Goal: Transaction & Acquisition: Purchase product/service

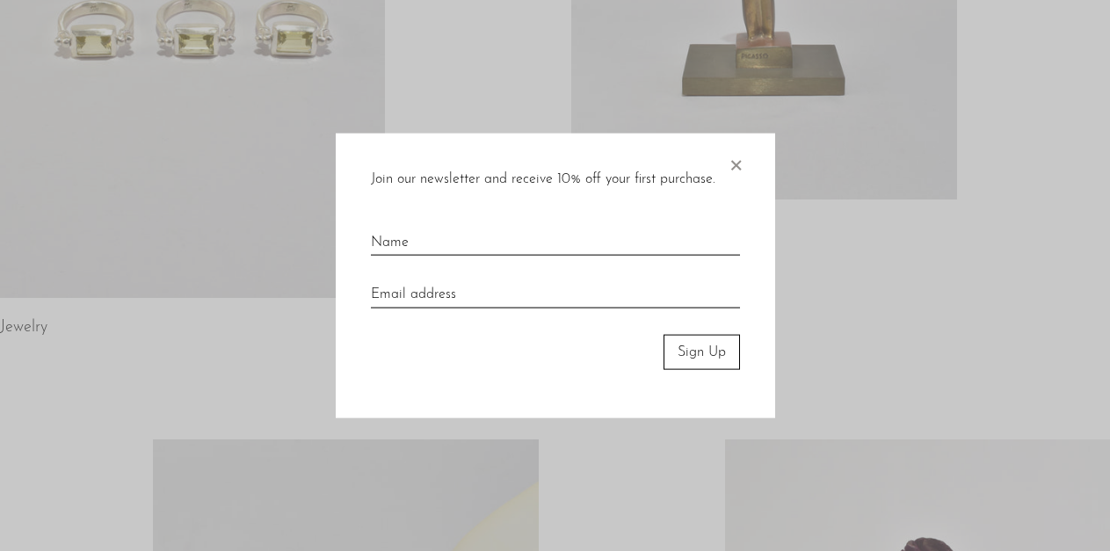
scroll to position [470, 0]
click at [735, 161] on span "×" at bounding box center [736, 161] width 18 height 56
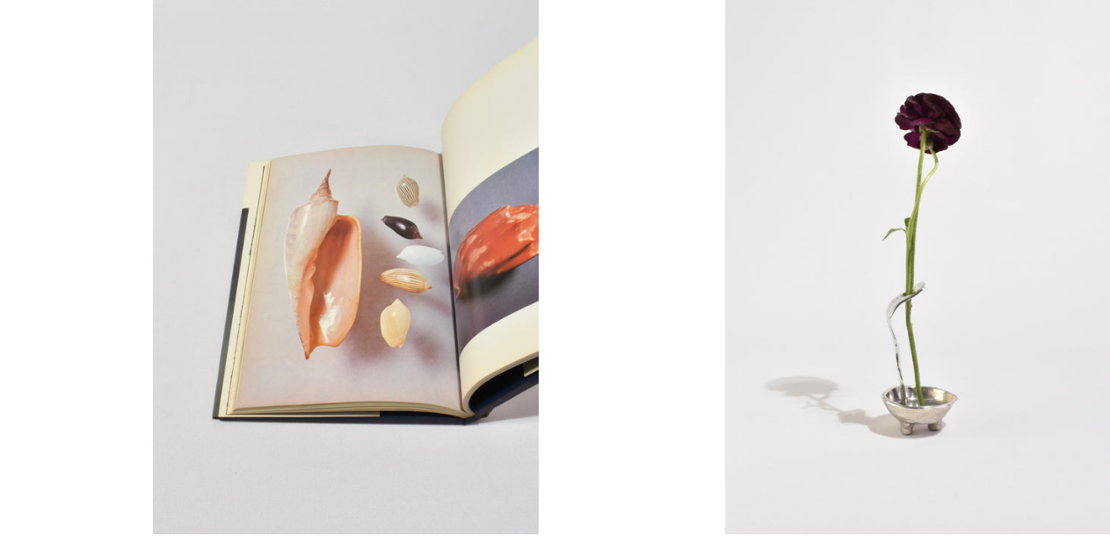
scroll to position [908, 0]
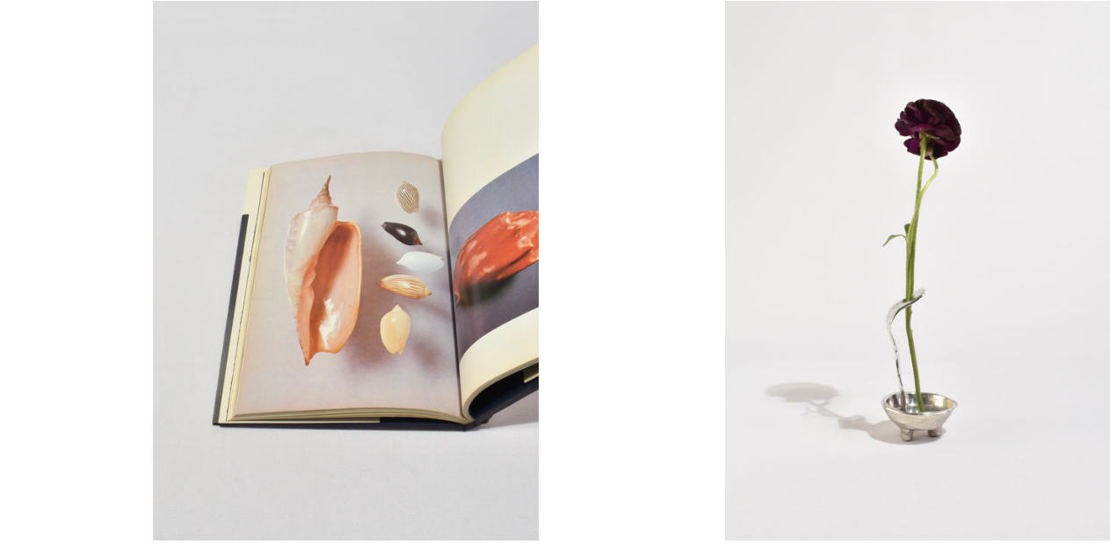
click at [977, 243] on link at bounding box center [917, 271] width 385 height 540
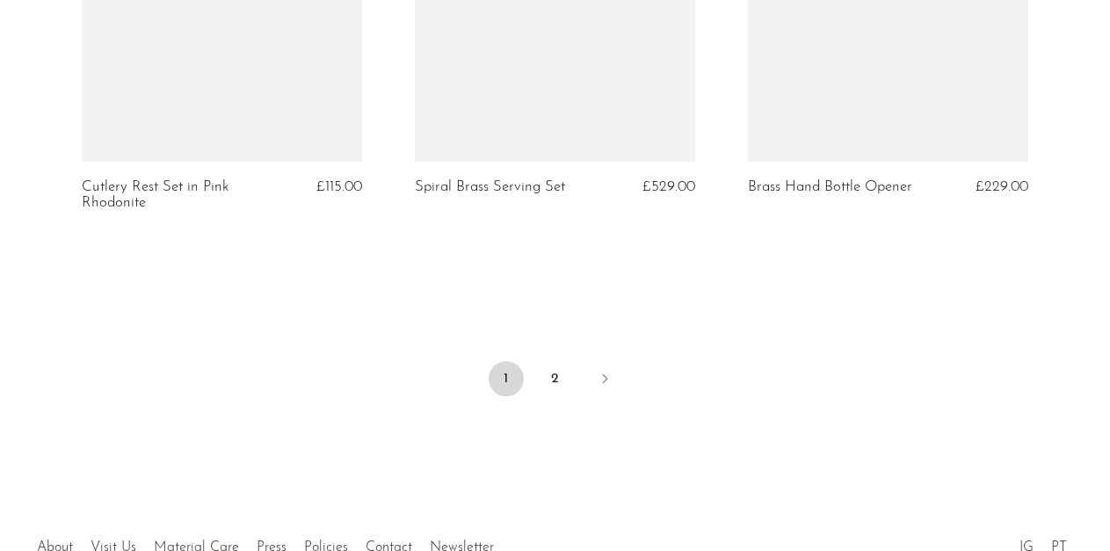
scroll to position [5751, 0]
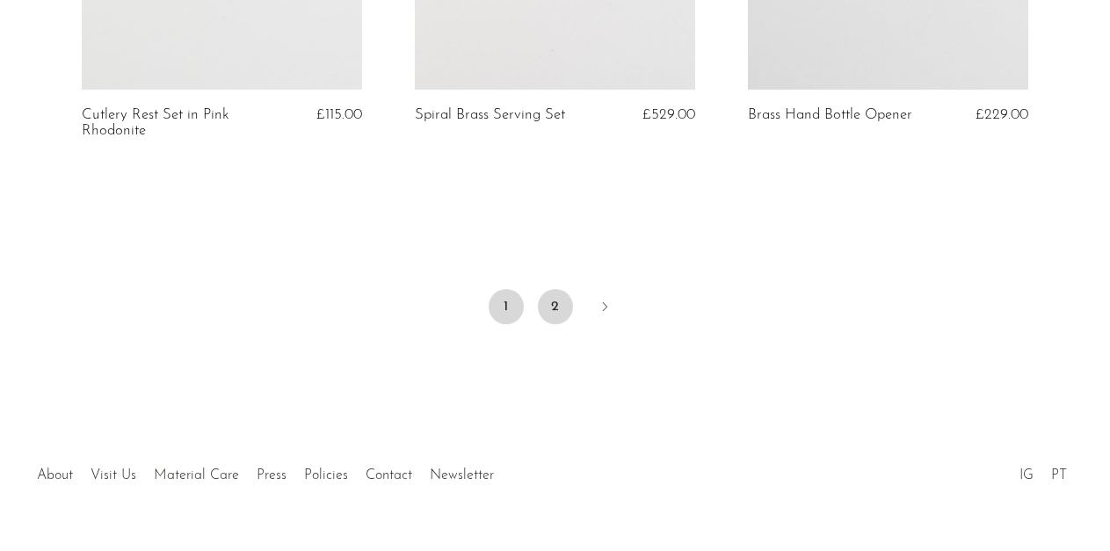
click at [552, 289] on link "2" at bounding box center [555, 306] width 35 height 35
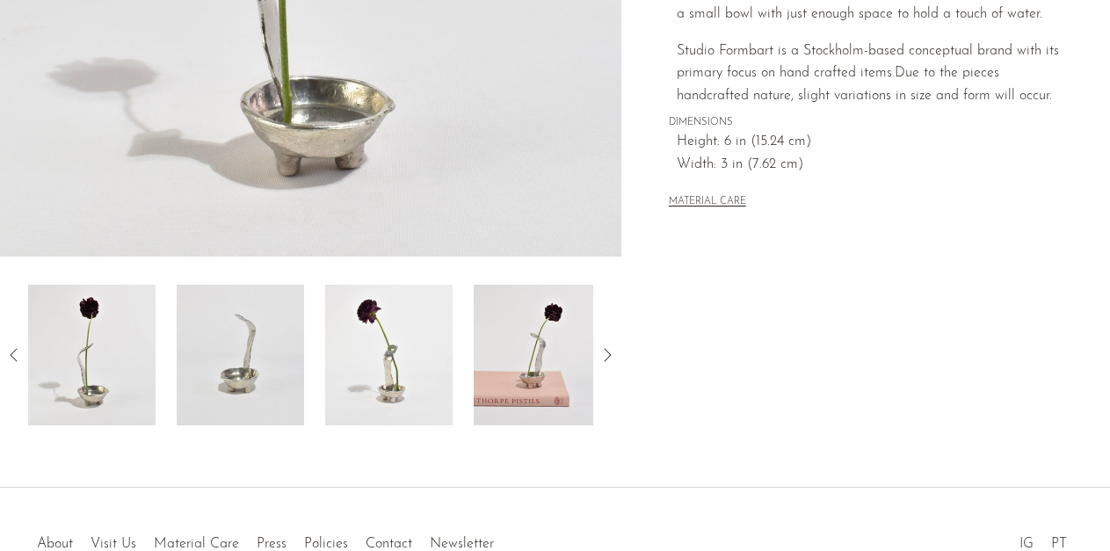
scroll to position [484, 0]
click at [611, 354] on icon at bounding box center [607, 354] width 21 height 21
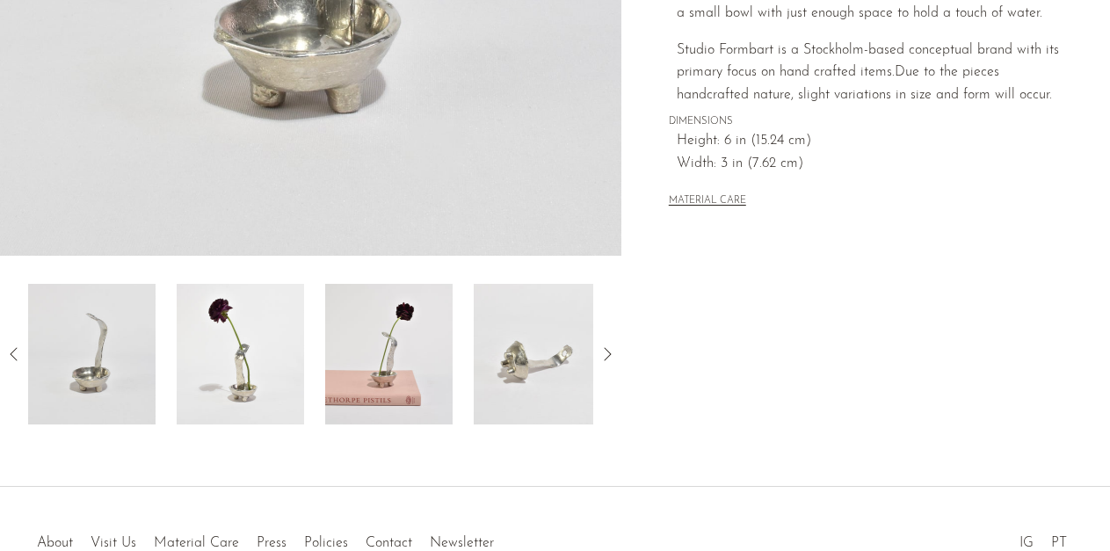
click at [611, 354] on icon at bounding box center [607, 354] width 21 height 21
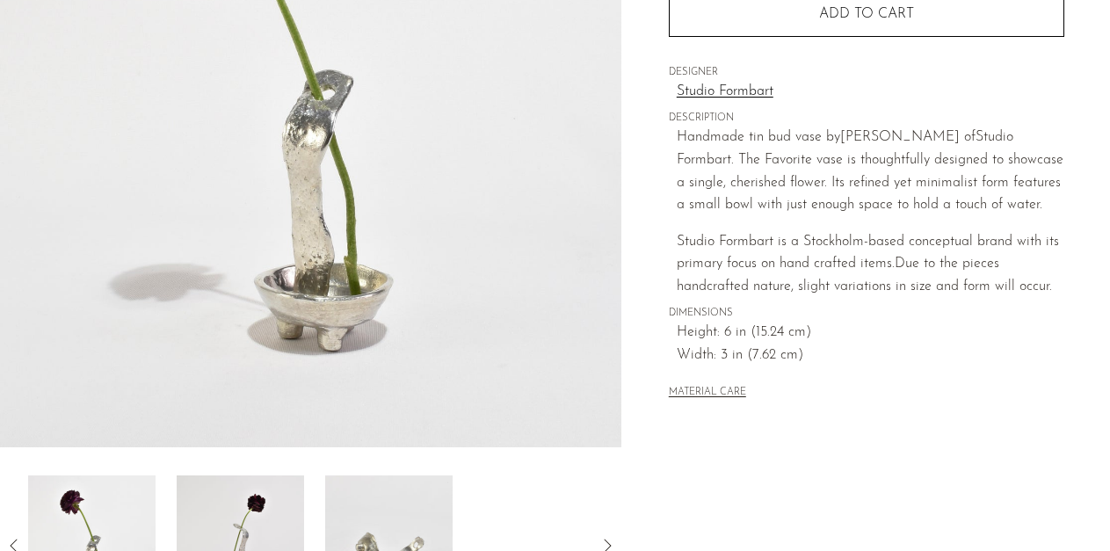
scroll to position [304, 0]
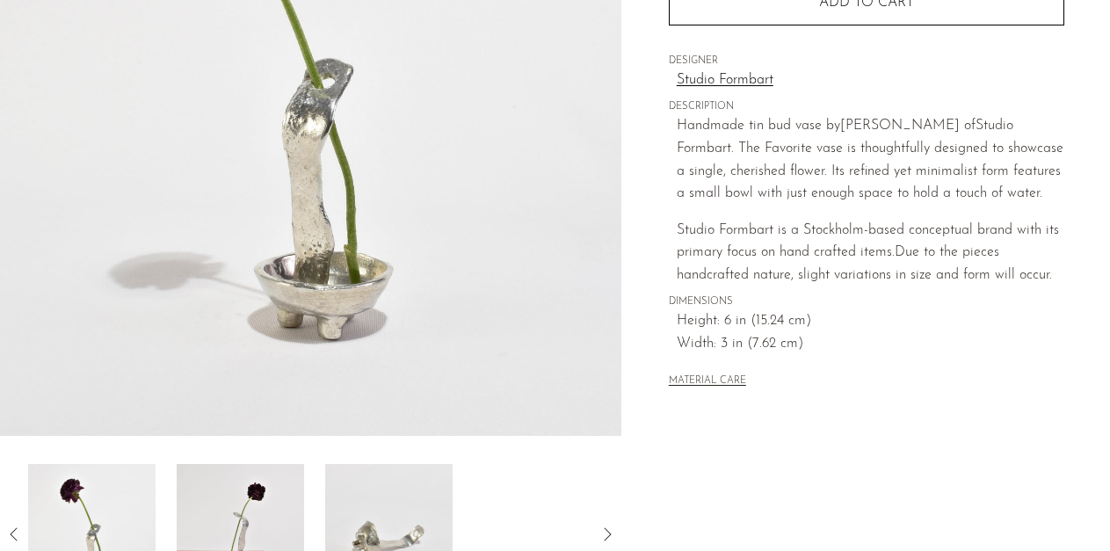
click at [732, 373] on modal-opener "MATERIAL CARE" at bounding box center [707, 380] width 77 height 14
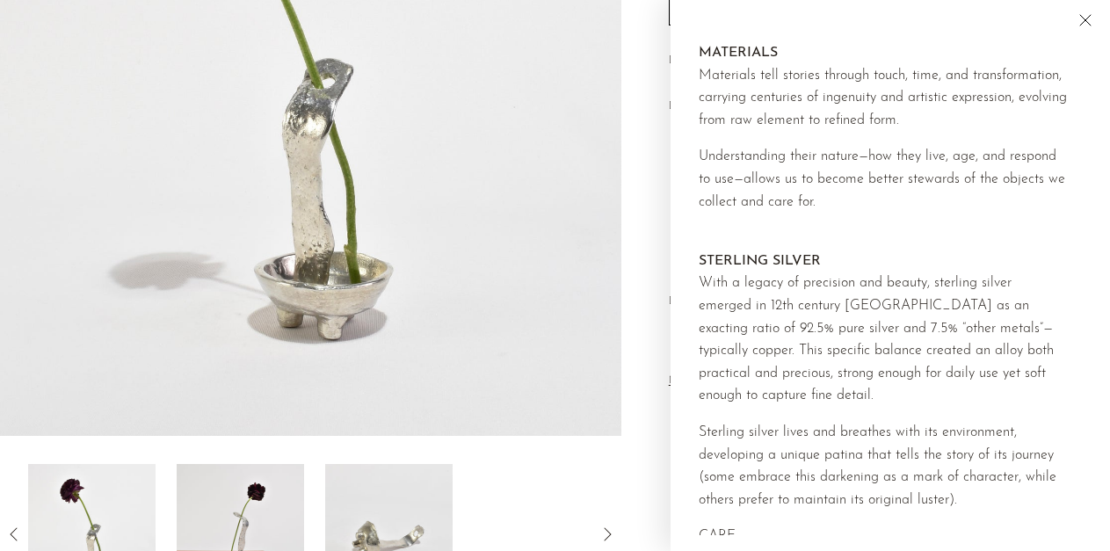
click at [634, 255] on div "Collections Gifts Favorite Vase £122.00 Starting at $42 /mo with Affirm. Check …" at bounding box center [866, 191] width 489 height 828
click at [1087, 21] on icon "Close" at bounding box center [1085, 20] width 11 height 11
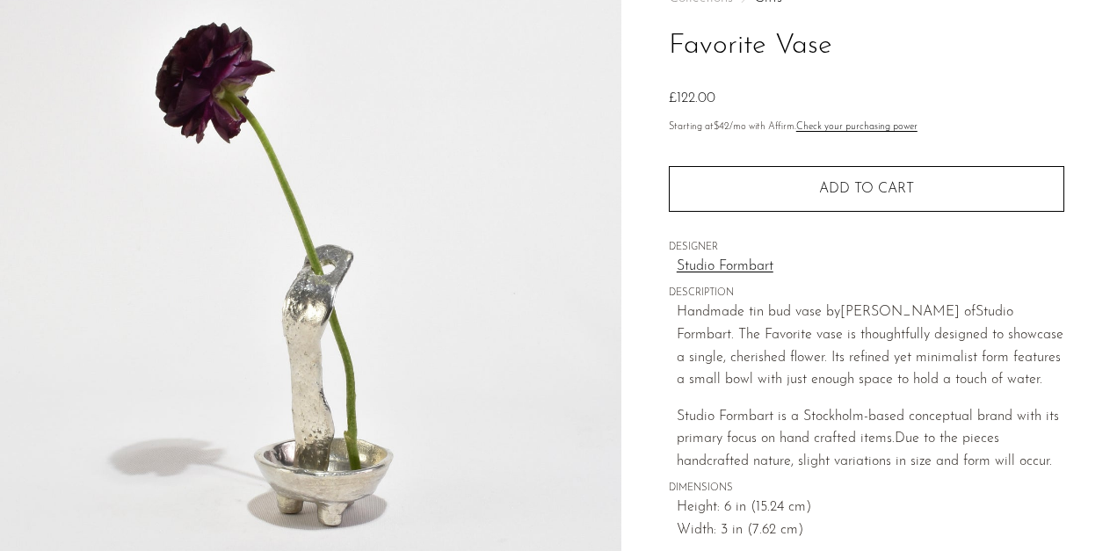
scroll to position [0, 0]
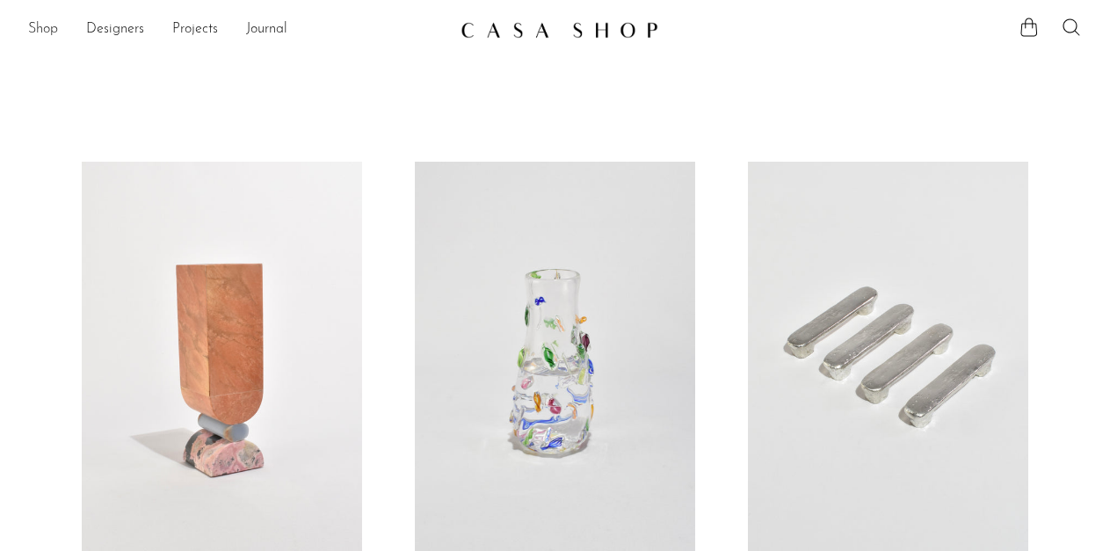
click at [52, 35] on link "Shop" at bounding box center [43, 29] width 30 height 23
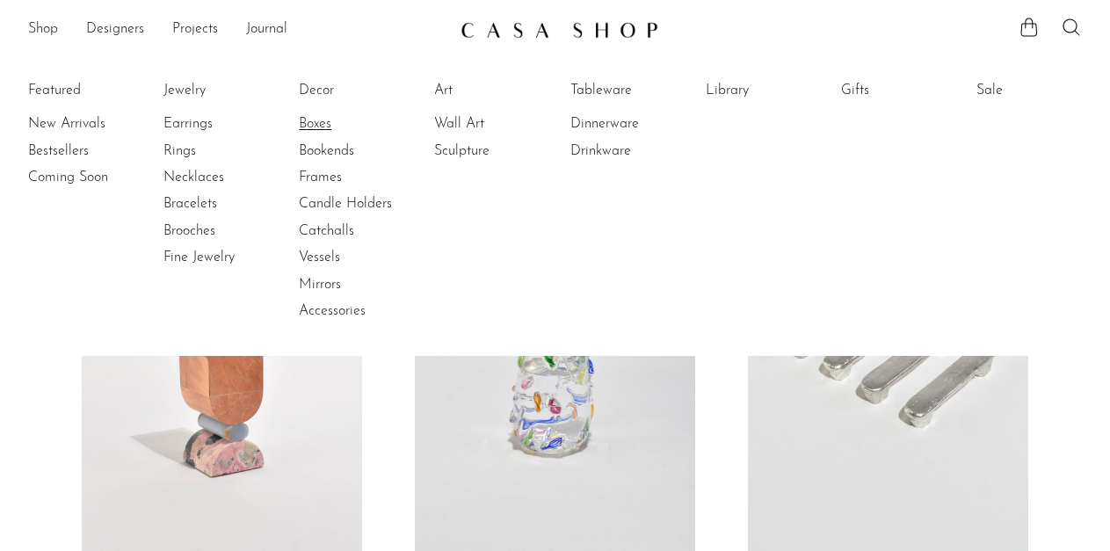
click at [321, 120] on link "Boxes" at bounding box center [365, 123] width 132 height 19
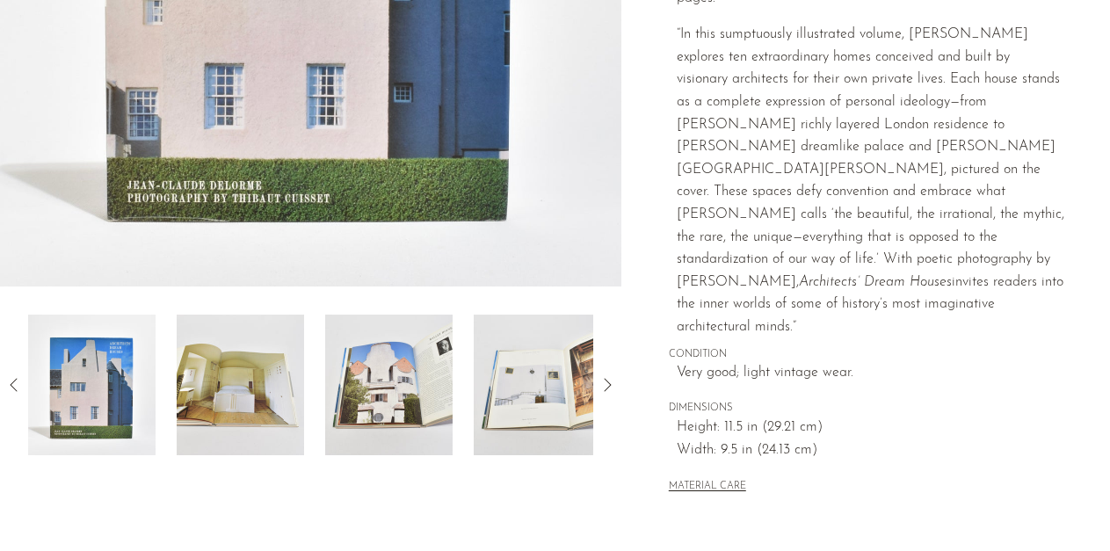
scroll to position [455, 0]
click at [225, 367] on img at bounding box center [240, 384] width 127 height 141
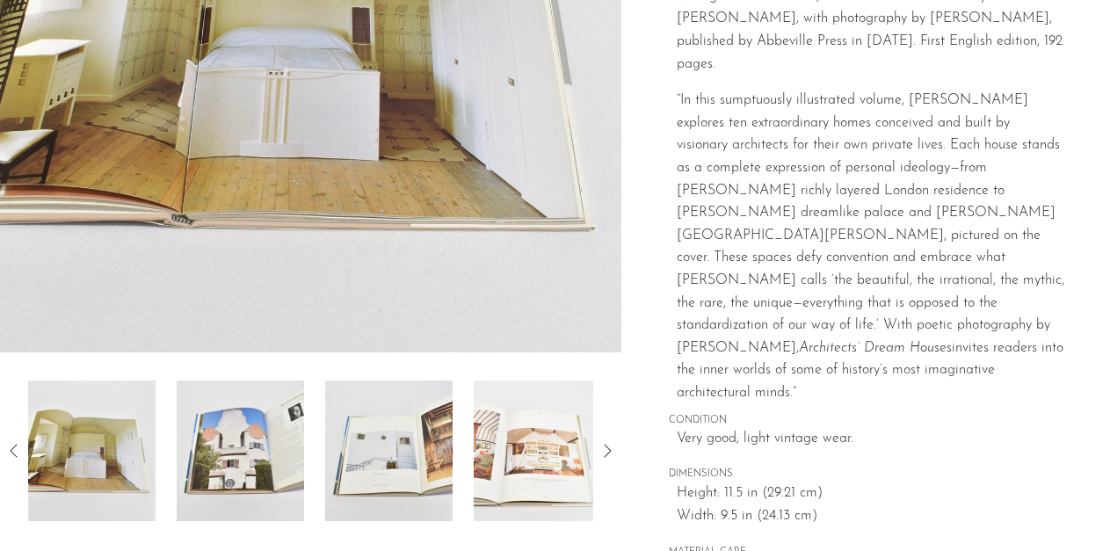
scroll to position [396, 0]
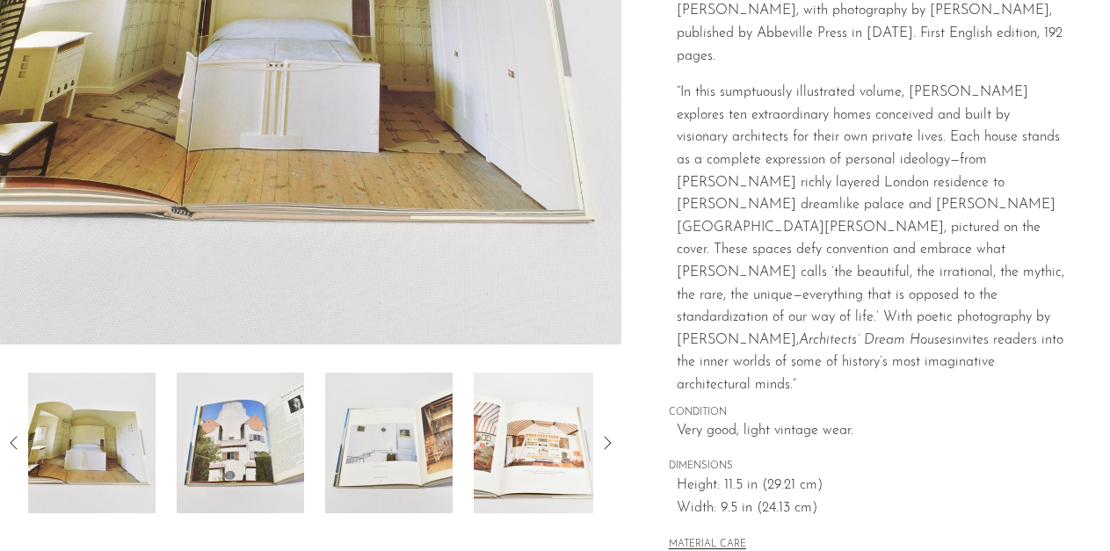
click at [408, 461] on img at bounding box center [388, 443] width 127 height 141
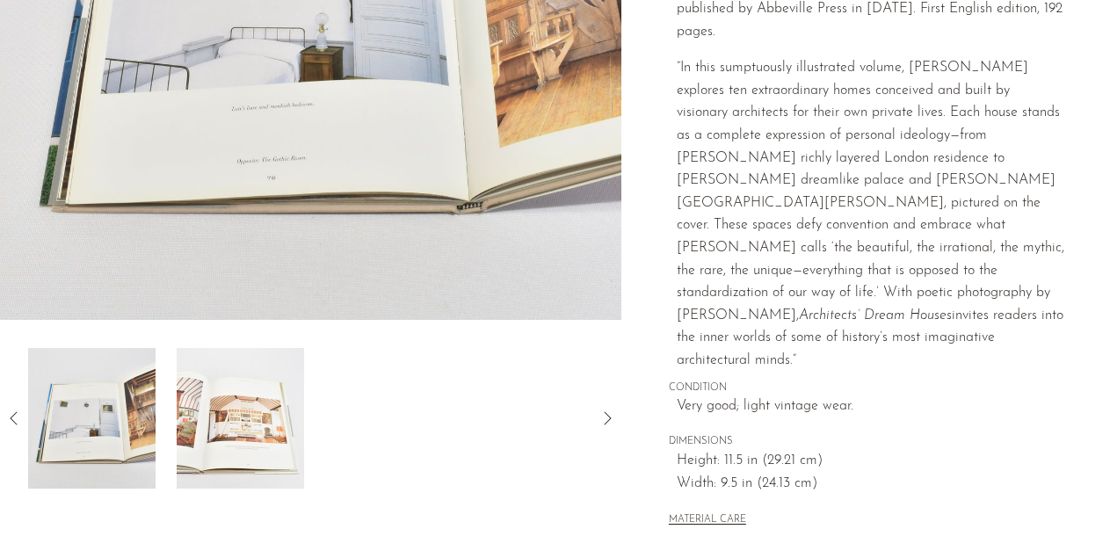
scroll to position [418, 0]
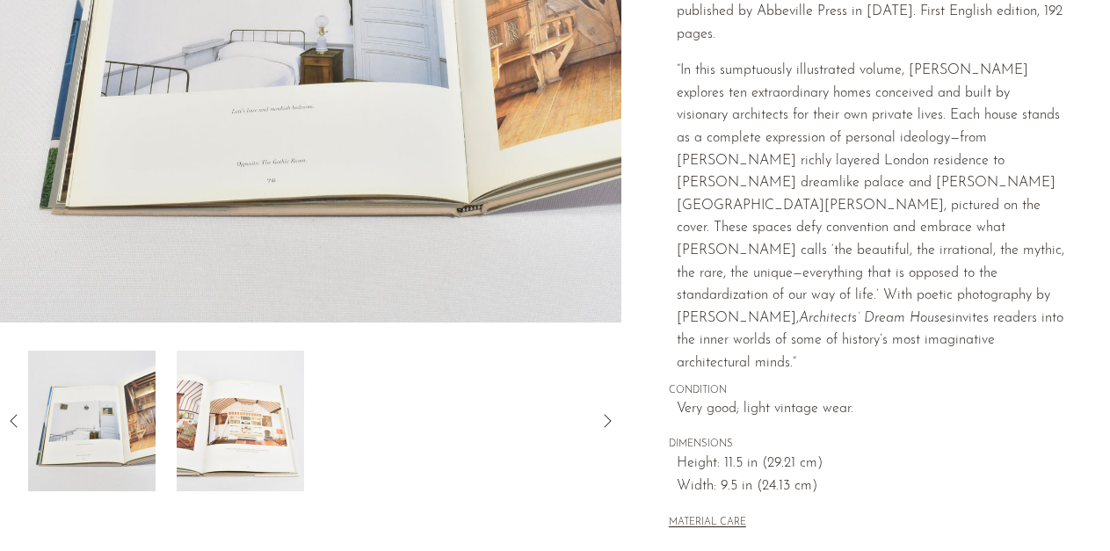
click at [233, 429] on img at bounding box center [240, 421] width 127 height 141
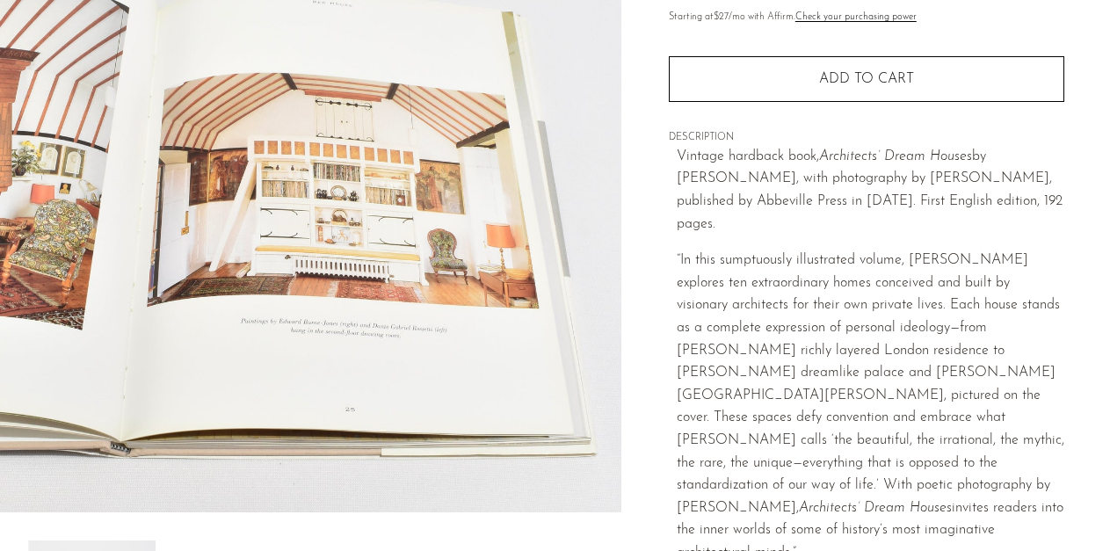
scroll to position [215, 0]
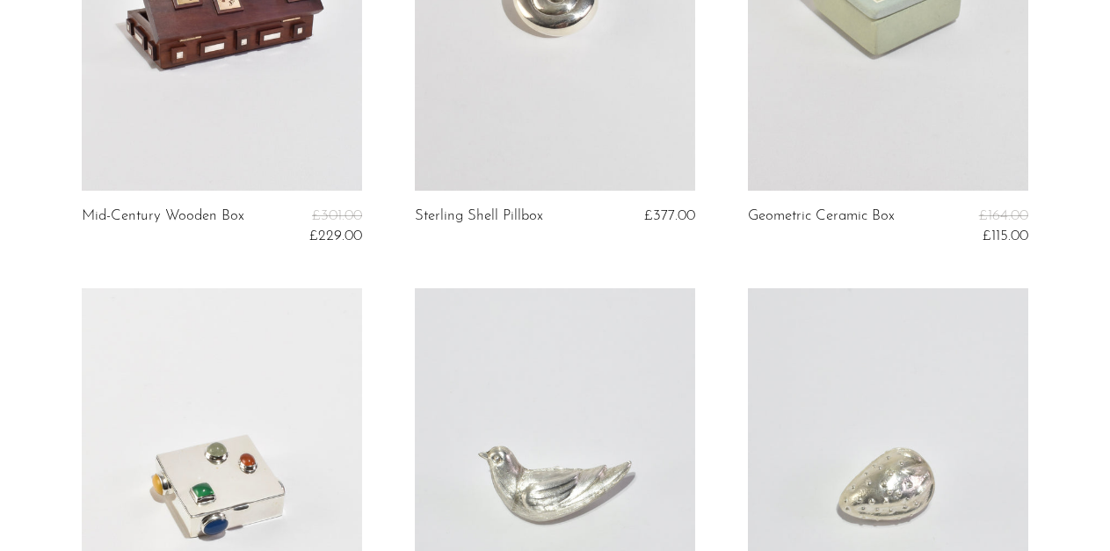
scroll to position [3380, 0]
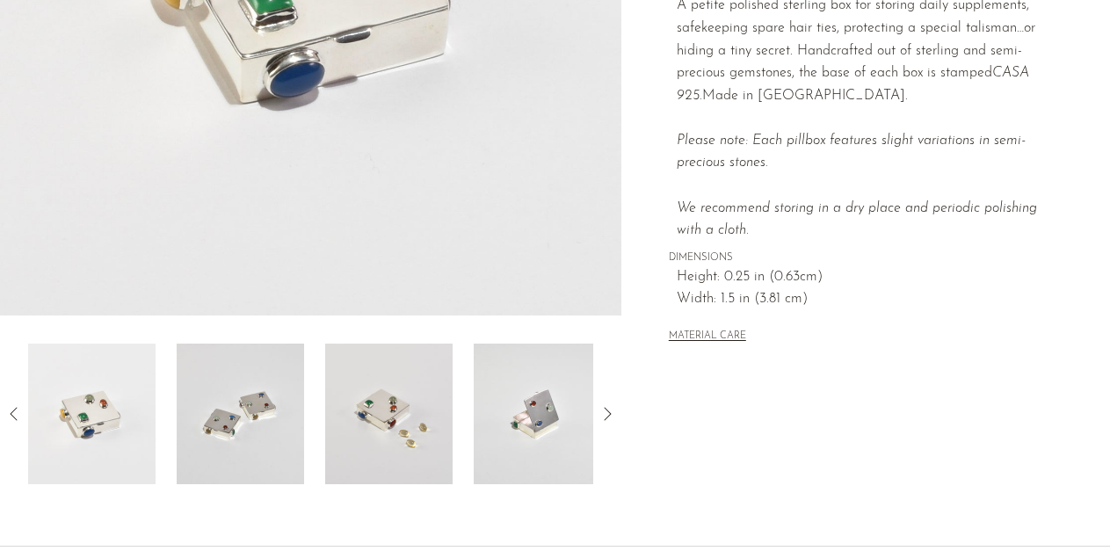
scroll to position [431, 0]
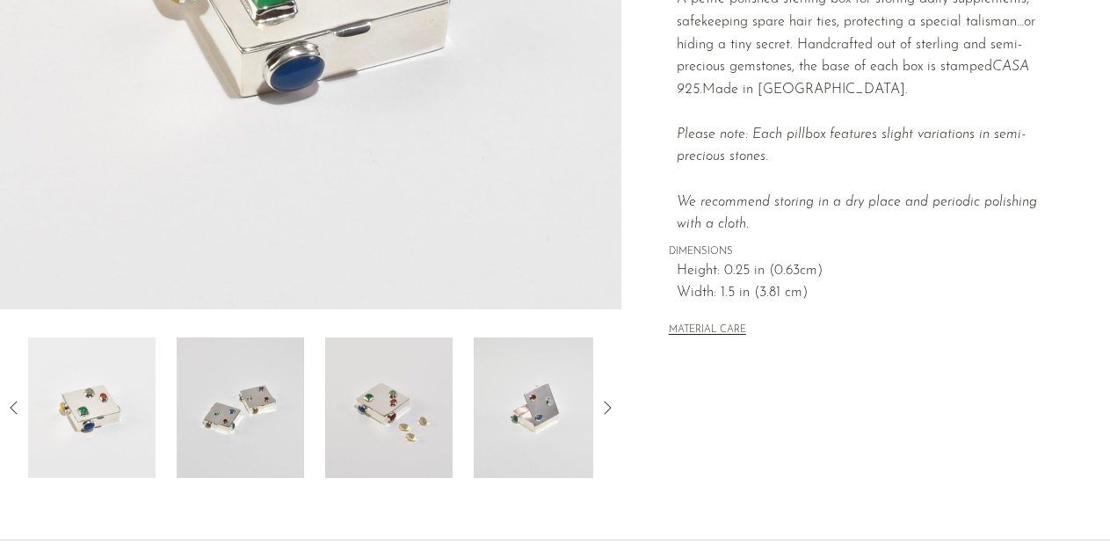
click at [615, 403] on icon at bounding box center [607, 407] width 21 height 21
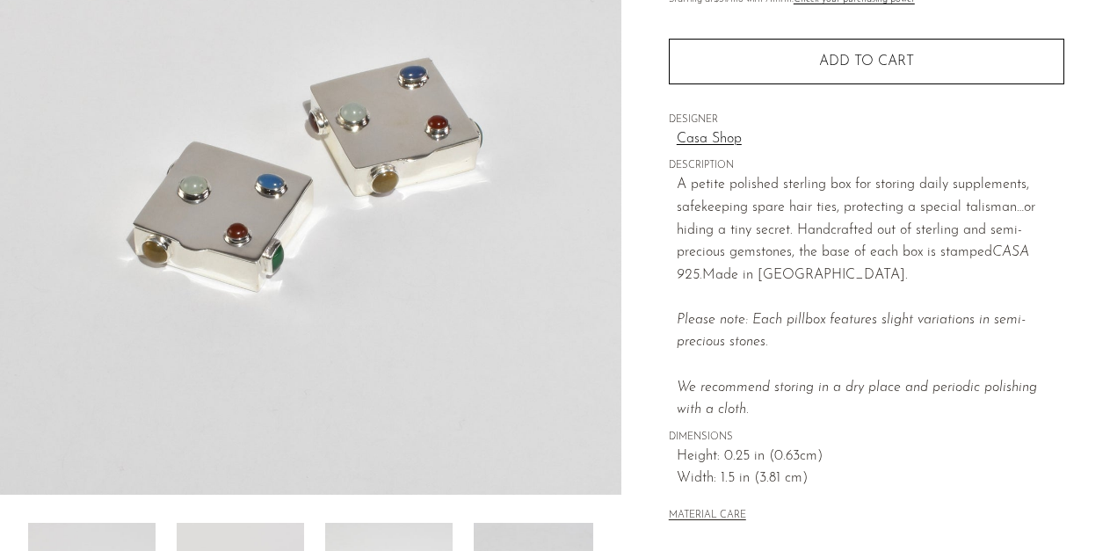
scroll to position [216, 0]
